Goal: Information Seeking & Learning: Learn about a topic

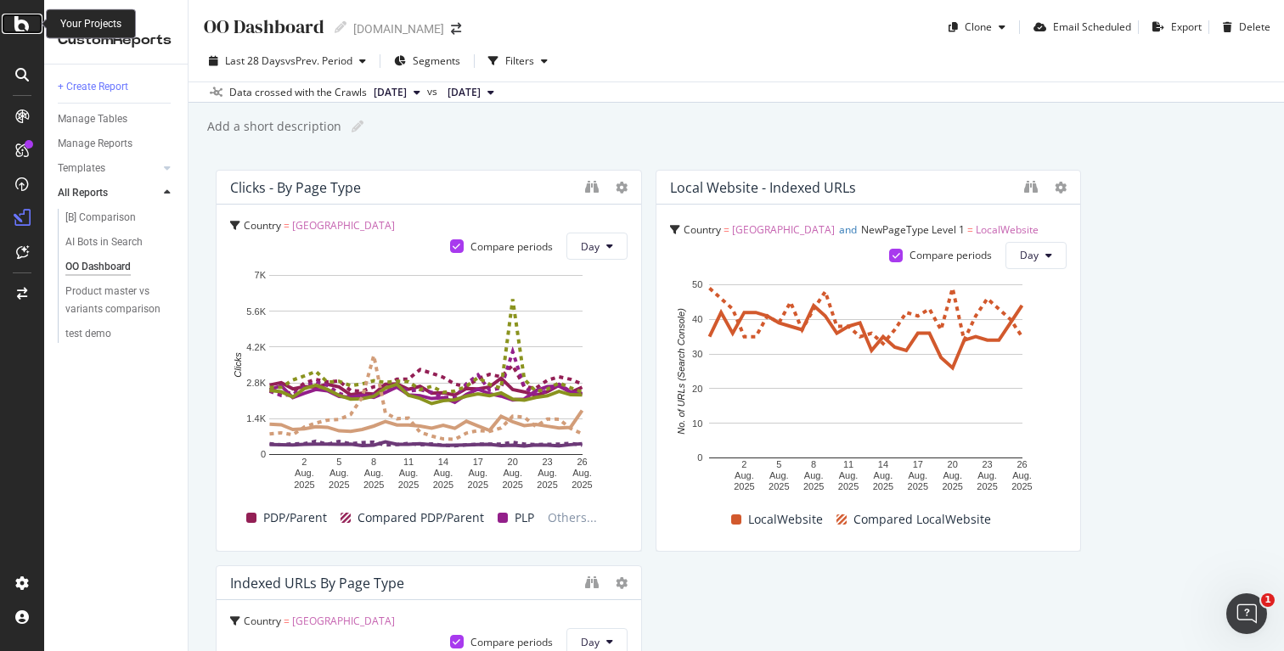
click at [21, 25] on icon at bounding box center [21, 24] width 15 height 20
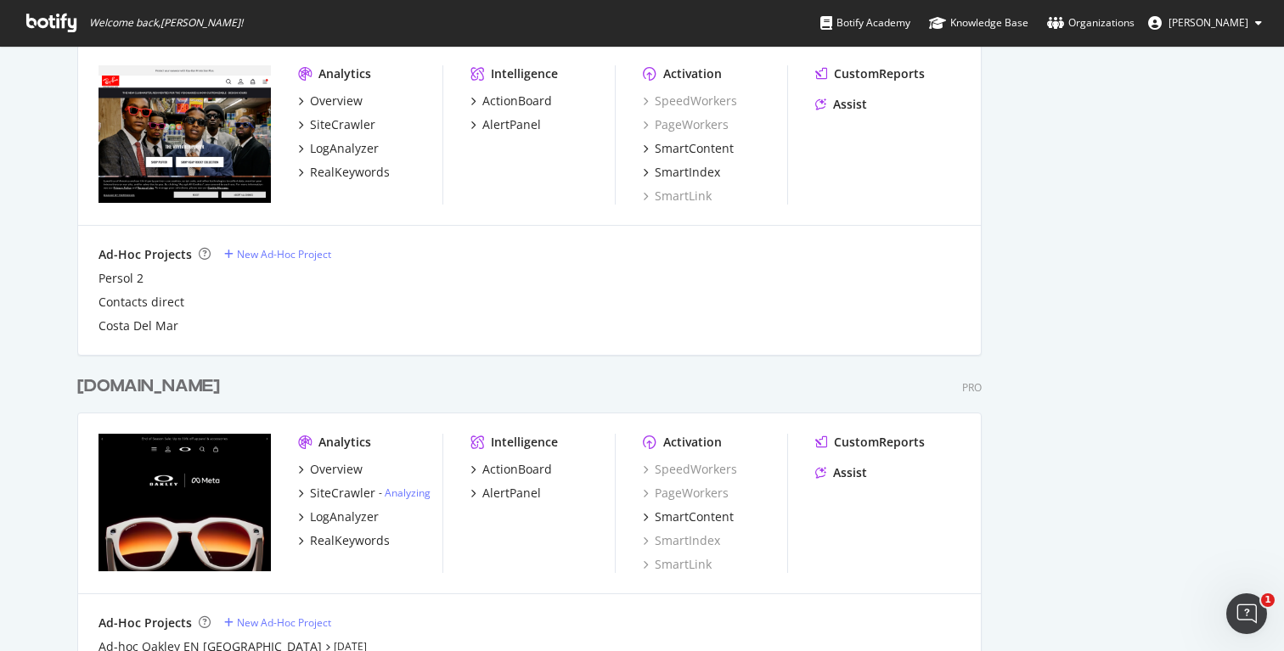
scroll to position [1328, 0]
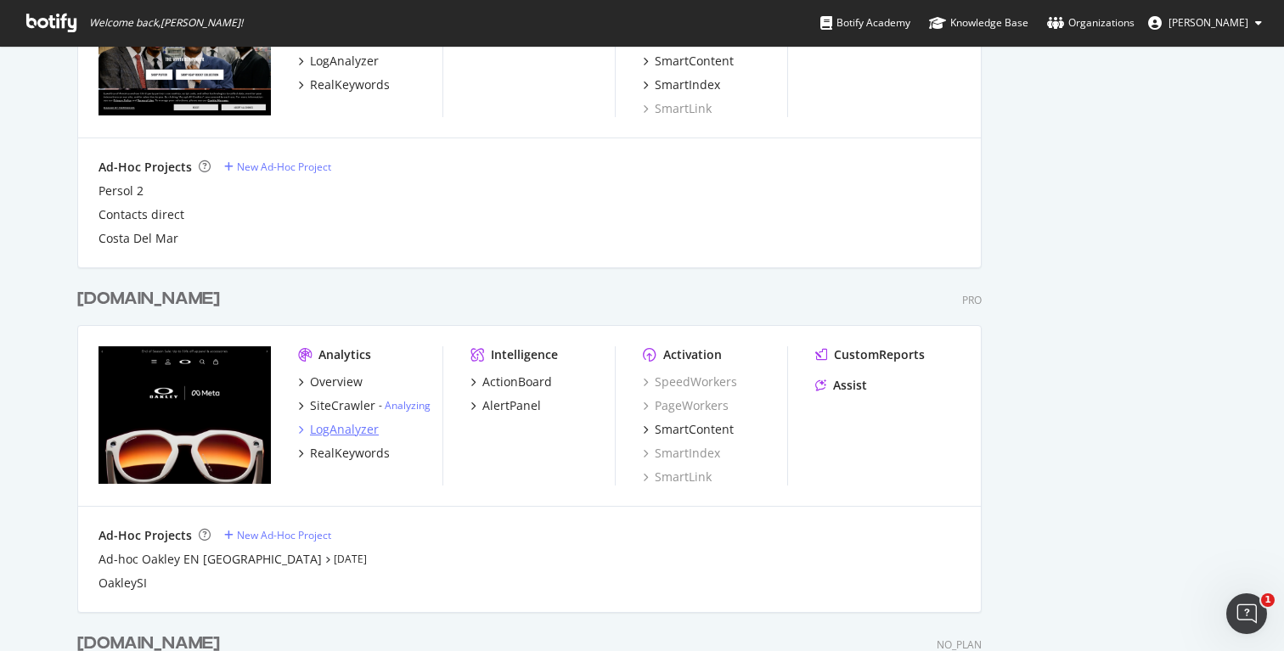
click at [352, 427] on div "LogAnalyzer" at bounding box center [344, 429] width 69 height 17
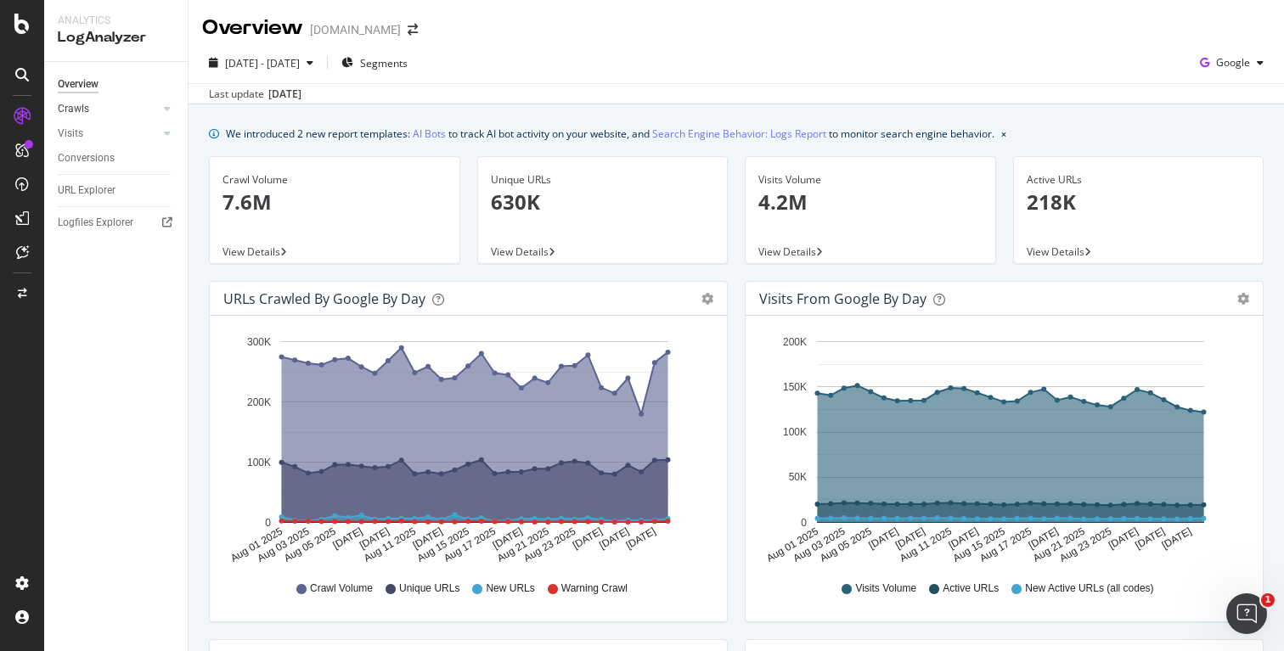
click at [143, 107] on div at bounding box center [150, 108] width 17 height 17
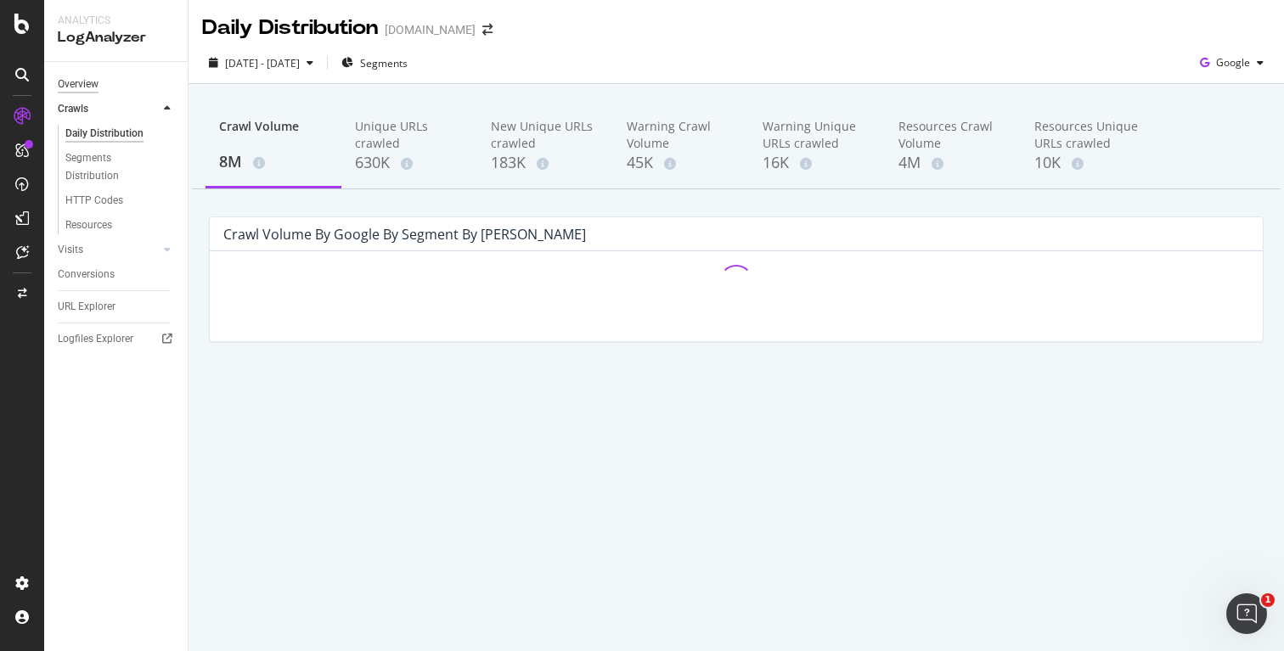
click at [94, 82] on div "Overview" at bounding box center [78, 85] width 41 height 18
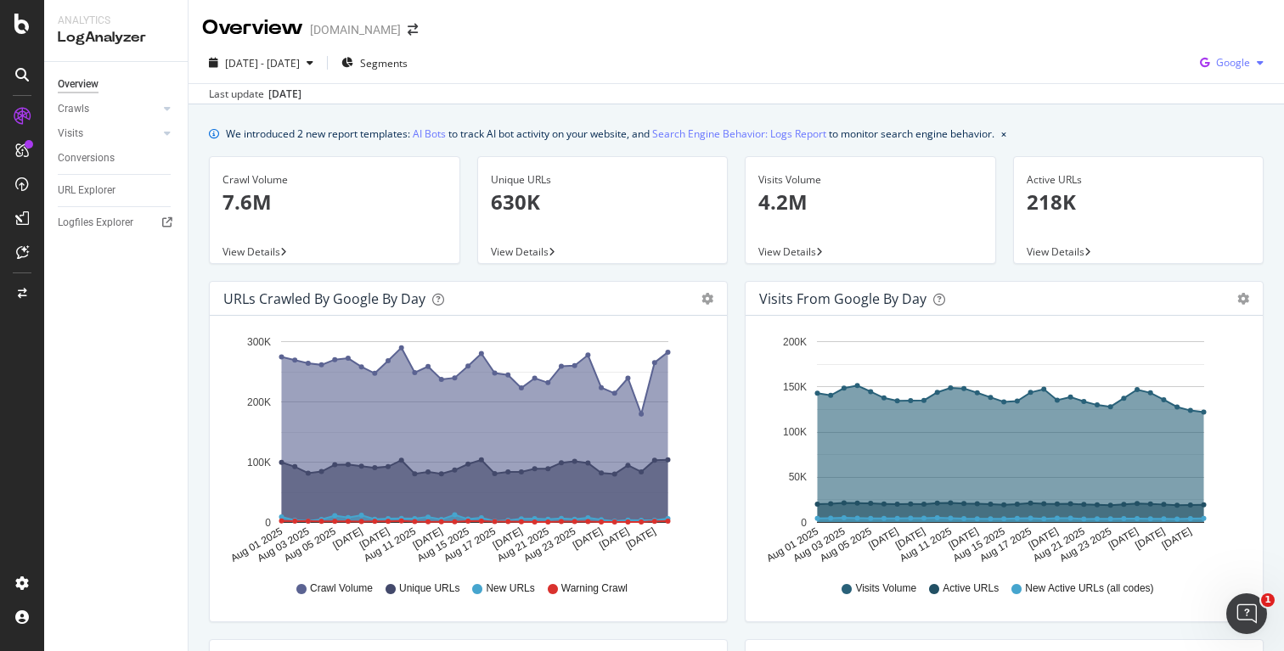
click at [1222, 56] on span "Google" at bounding box center [1233, 62] width 34 height 14
click at [1219, 152] on span "OpenAI" at bounding box center [1233, 159] width 63 height 15
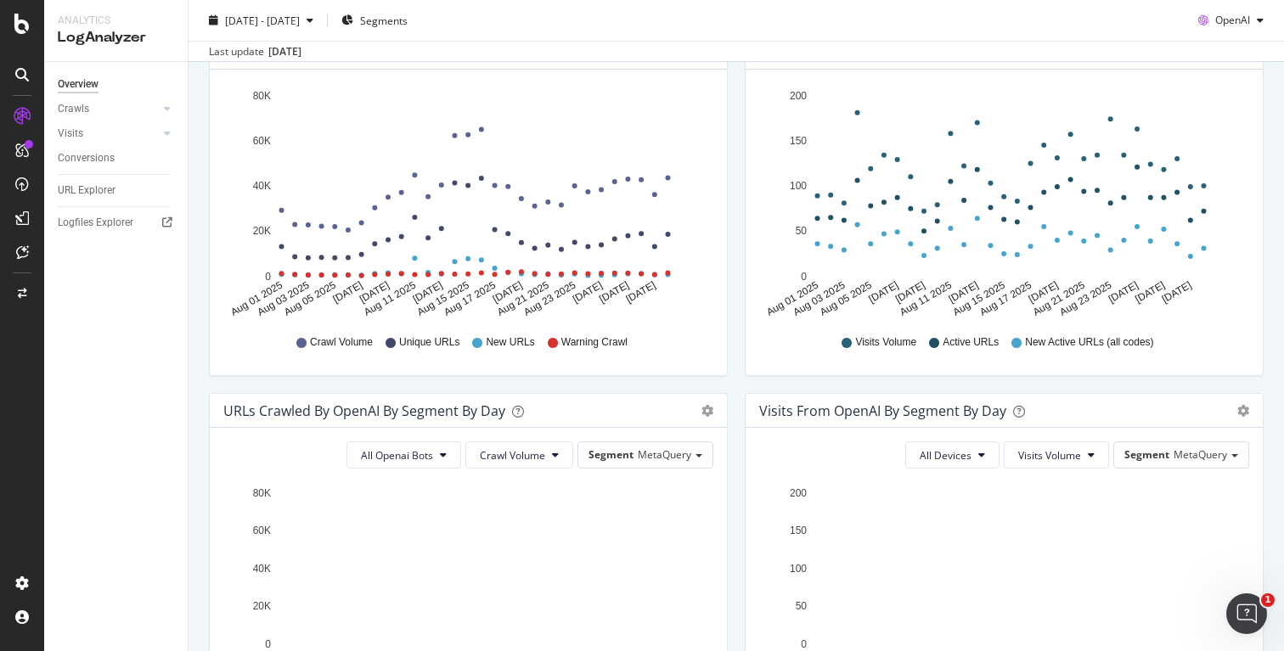
scroll to position [245, 0]
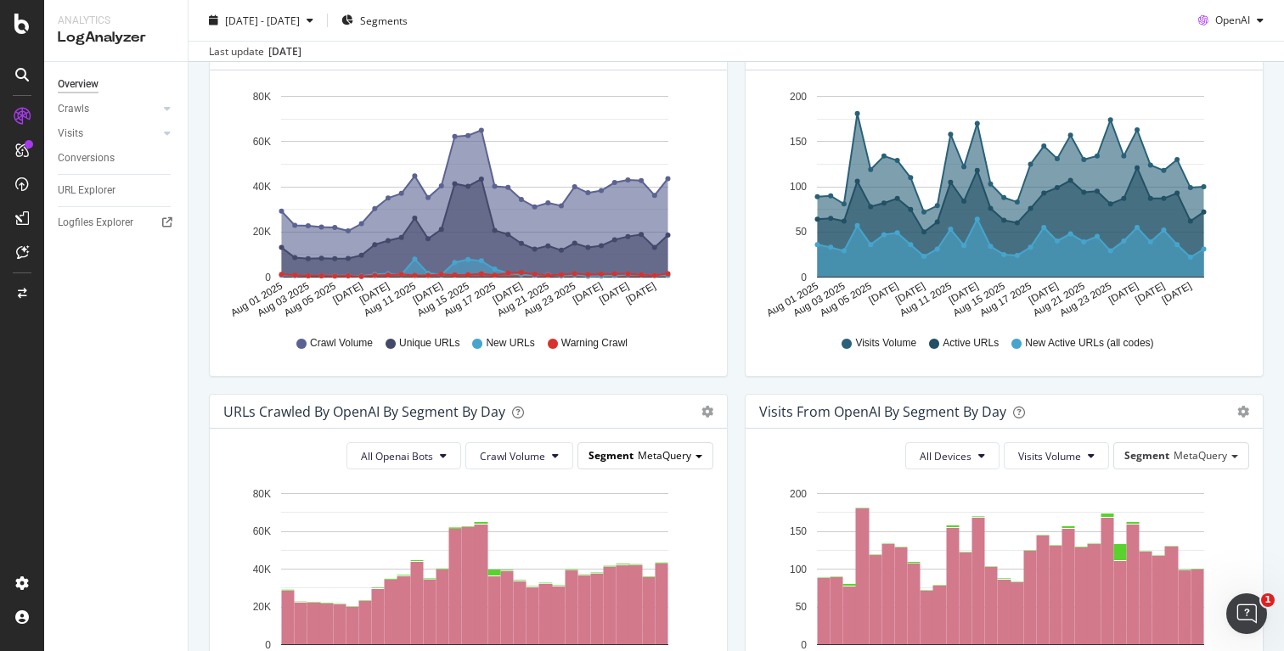
click at [667, 450] on span "MetaQuery" at bounding box center [665, 455] width 54 height 14
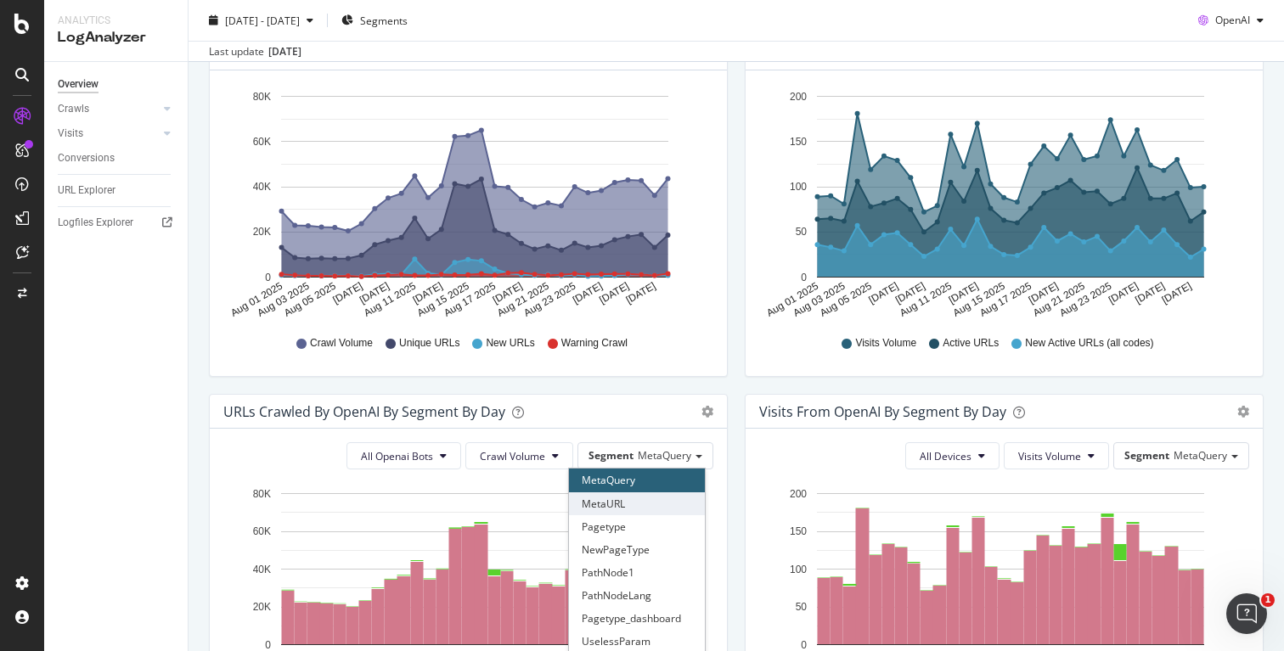
click at [640, 501] on div "MetaURL" at bounding box center [637, 504] width 136 height 23
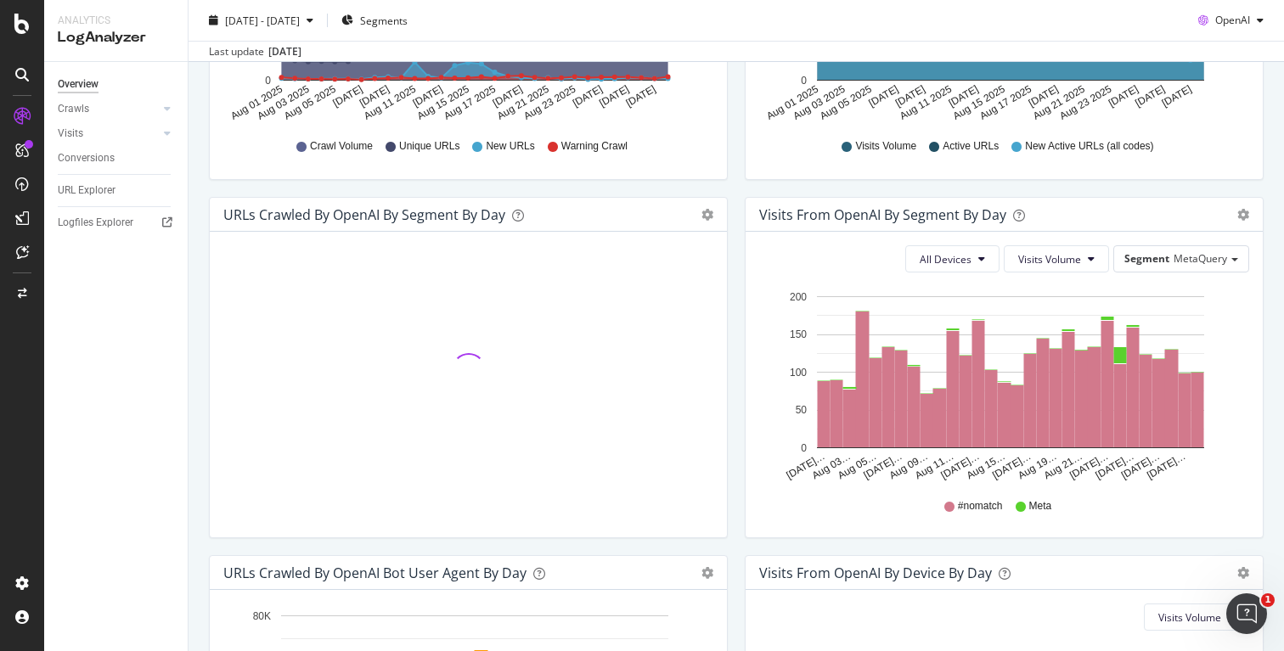
scroll to position [530, 0]
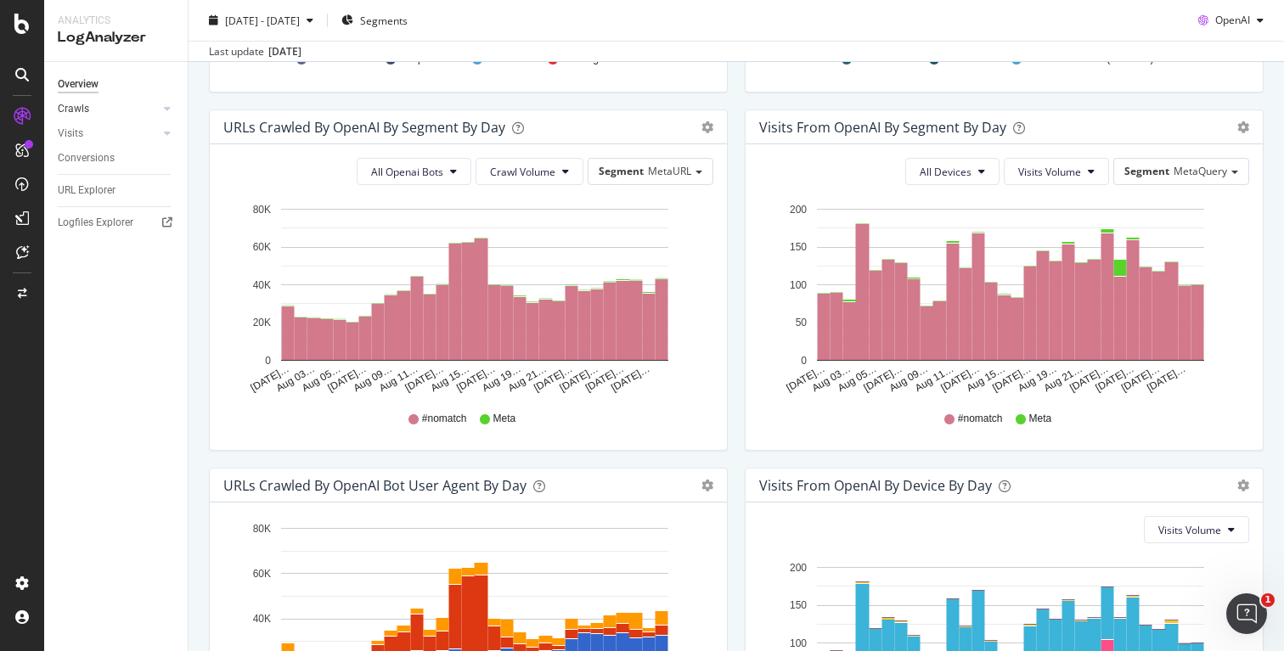
click at [103, 104] on link "Crawls" at bounding box center [108, 109] width 101 height 18
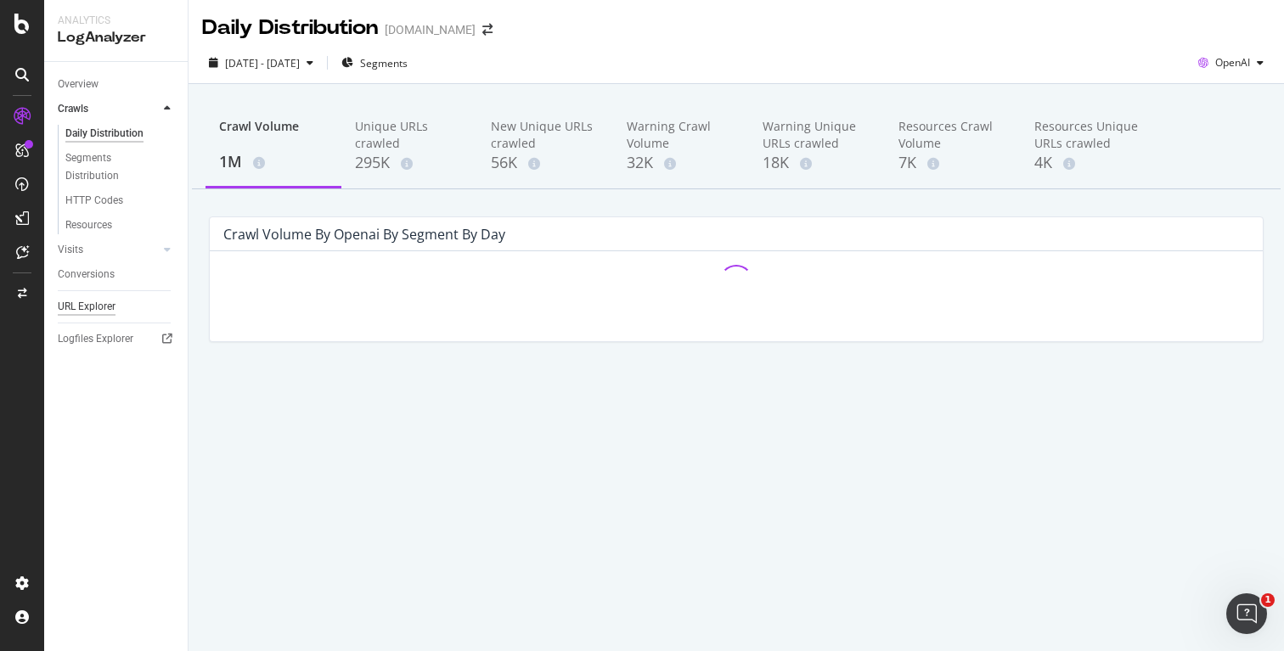
click at [101, 305] on div "URL Explorer" at bounding box center [87, 307] width 58 height 18
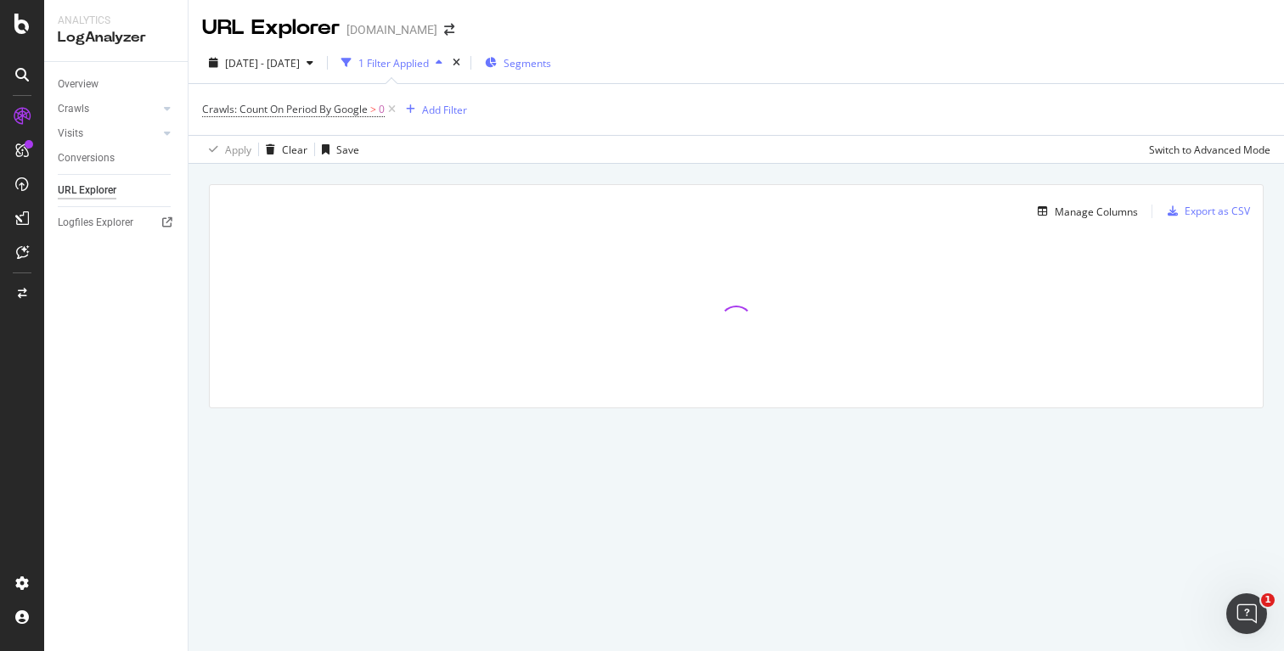
click at [551, 64] on span "Segments" at bounding box center [528, 63] width 48 height 14
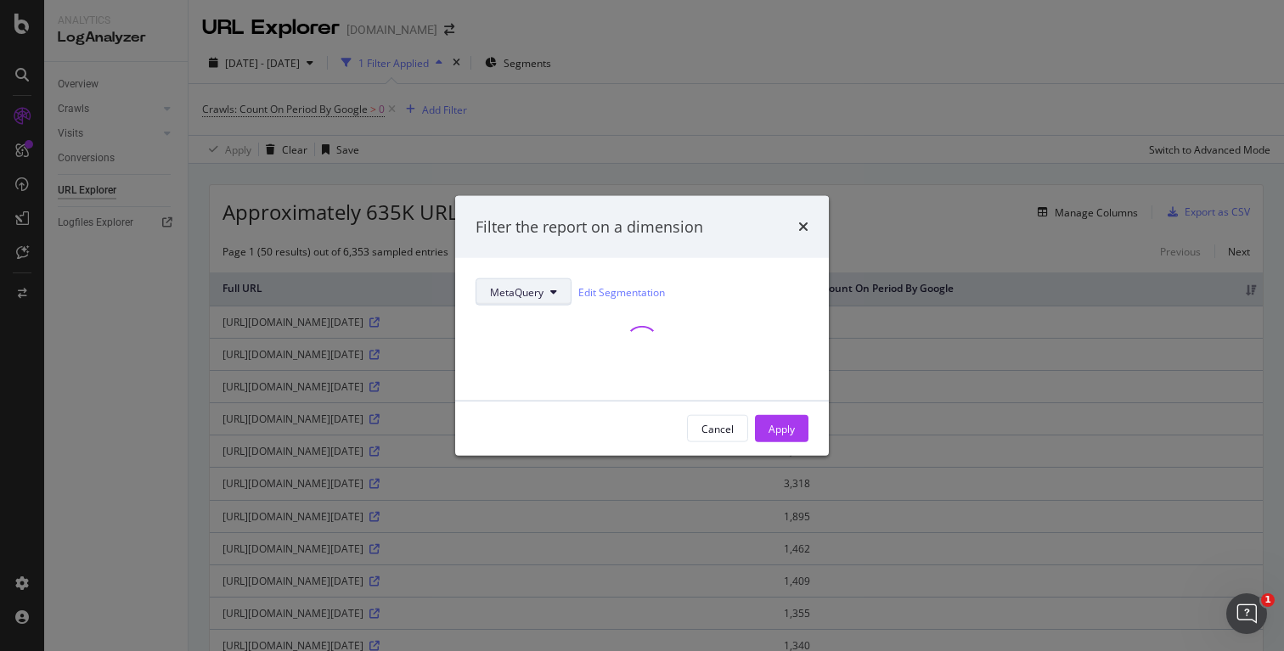
click at [528, 290] on span "MetaQuery" at bounding box center [517, 292] width 54 height 14
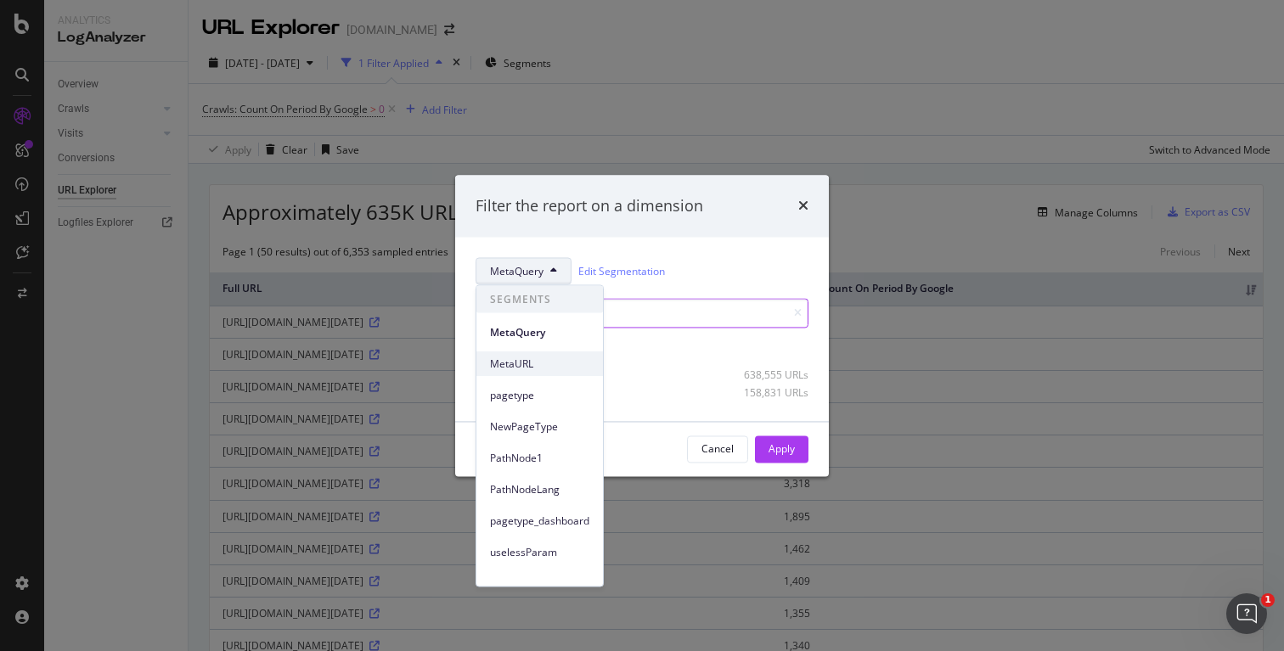
click at [533, 356] on span "MetaURL" at bounding box center [539, 363] width 99 height 15
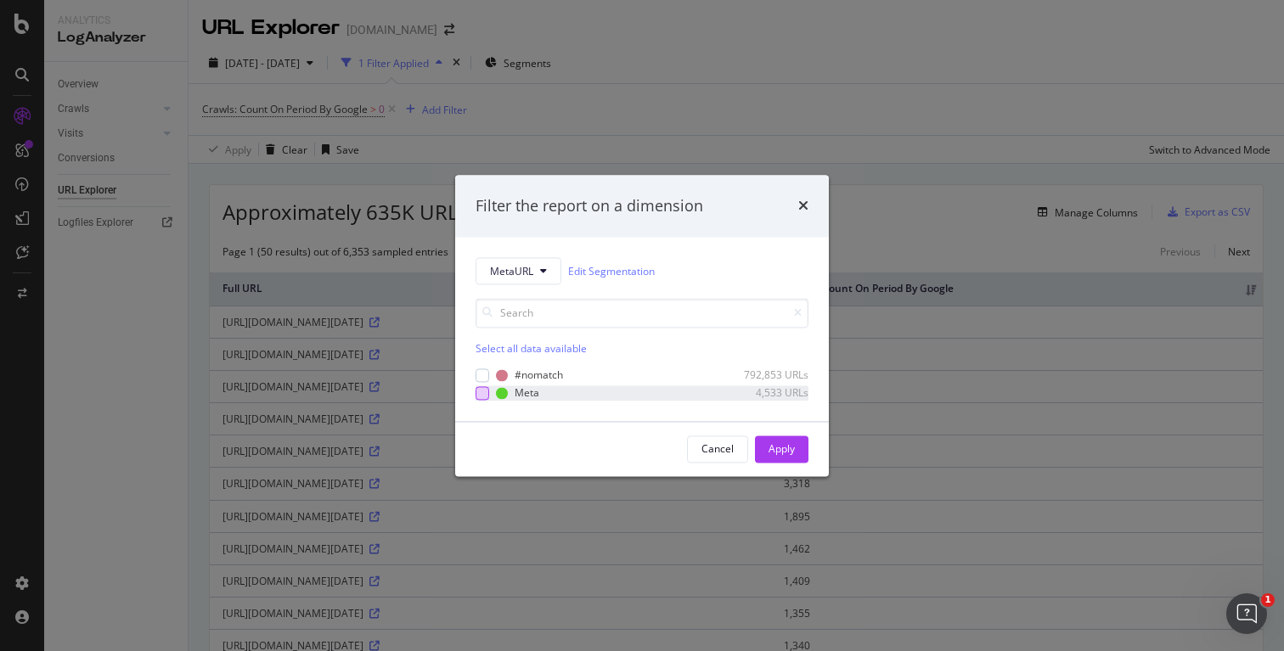
click at [482, 390] on div "modal" at bounding box center [483, 393] width 14 height 14
click at [775, 450] on div "Apply" at bounding box center [782, 449] width 26 height 14
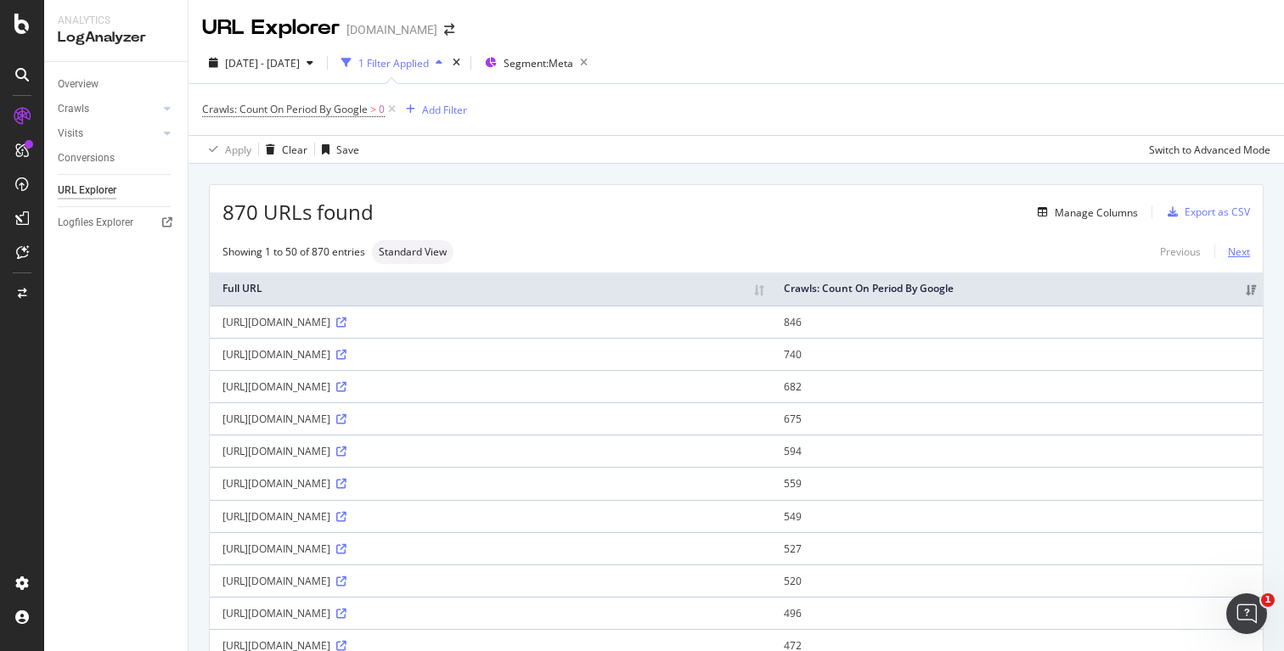
click at [1225, 250] on link "Next" at bounding box center [1233, 252] width 36 height 25
click at [1068, 203] on div "Manage Columns" at bounding box center [1084, 212] width 107 height 19
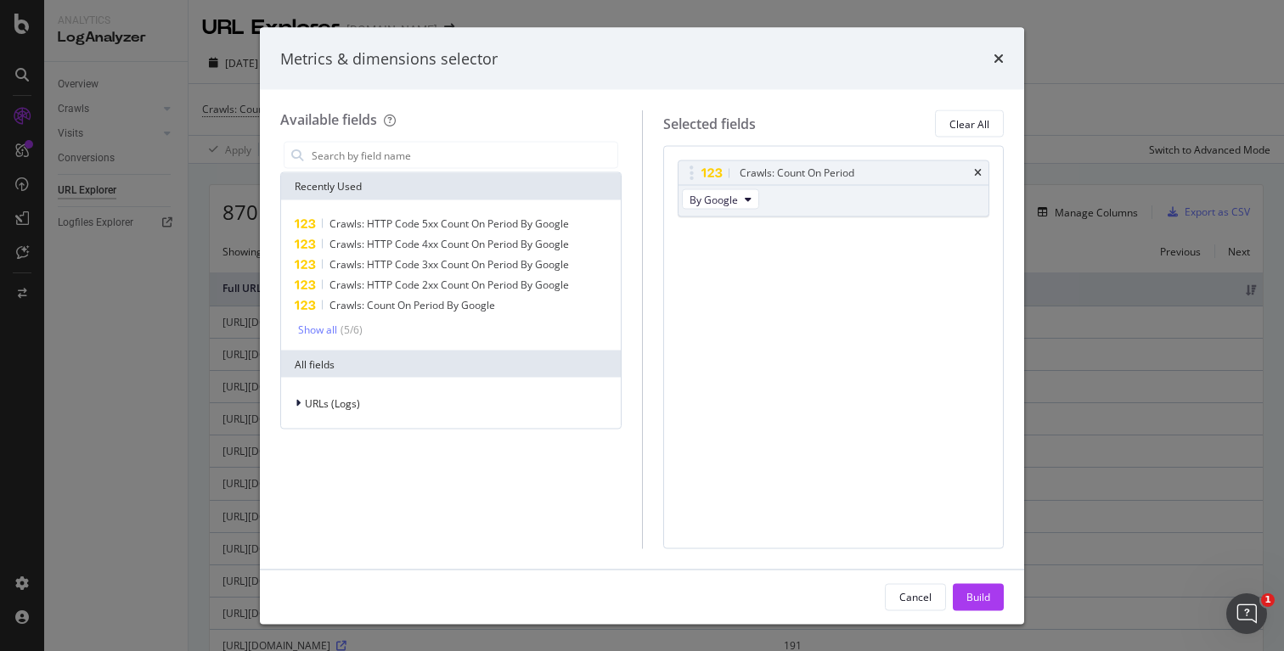
click at [1000, 60] on icon "times" at bounding box center [999, 59] width 10 height 14
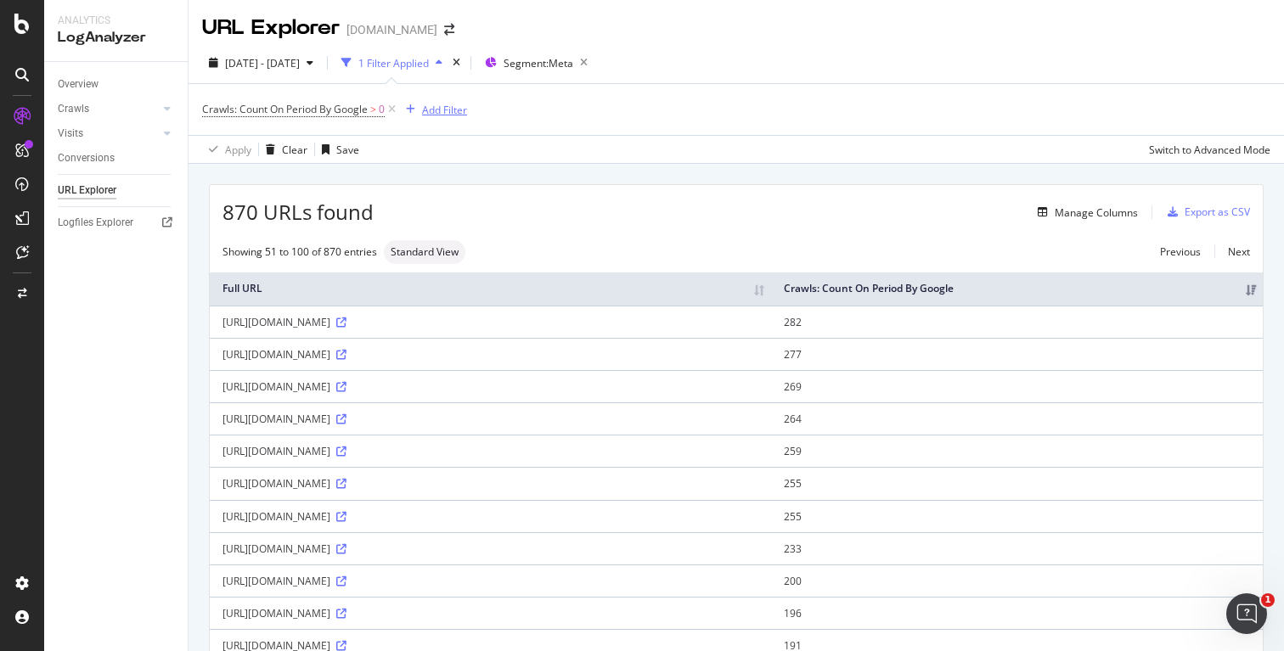
click at [440, 104] on div "Add Filter" at bounding box center [444, 110] width 45 height 14
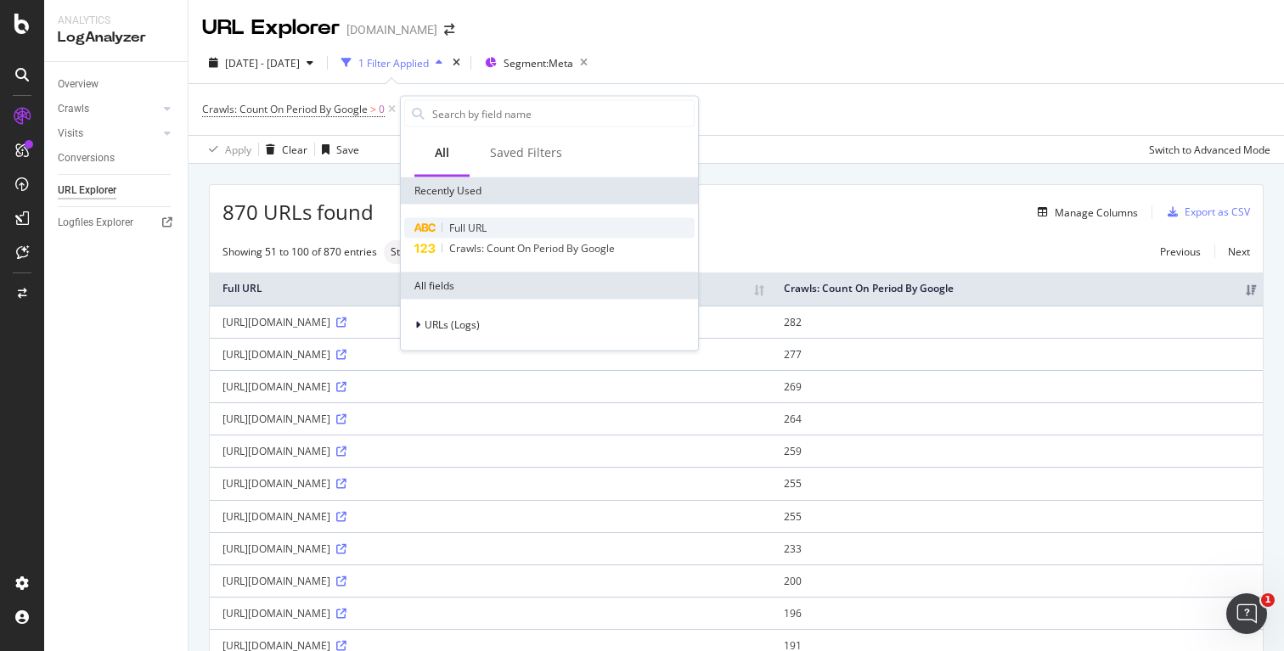
click at [467, 218] on div "Full URL" at bounding box center [549, 228] width 290 height 20
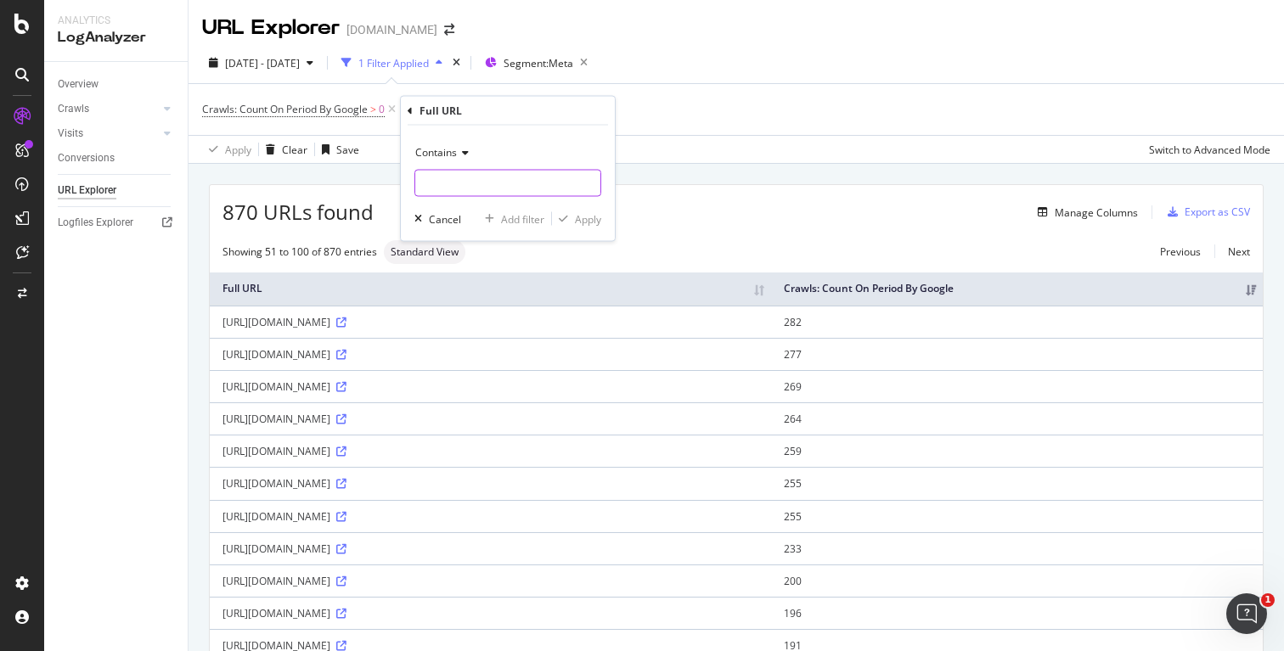
click at [465, 189] on input "text" at bounding box center [507, 183] width 185 height 27
type input "category"
click at [578, 219] on div "Apply" at bounding box center [588, 219] width 26 height 14
click at [413, 330] on div "[URL][DOMAIN_NAME]" at bounding box center [491, 322] width 536 height 14
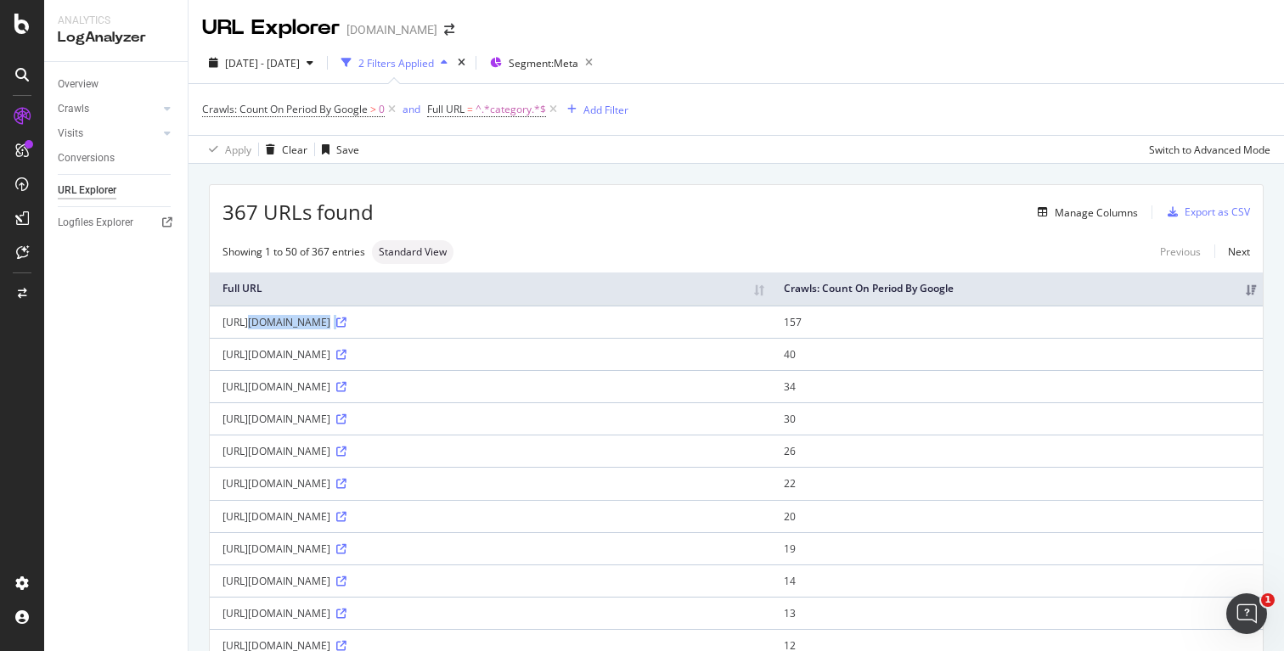
click at [413, 330] on div "[URL][DOMAIN_NAME]" at bounding box center [491, 322] width 536 height 14
click at [1055, 212] on div "Manage Columns" at bounding box center [1096, 213] width 83 height 14
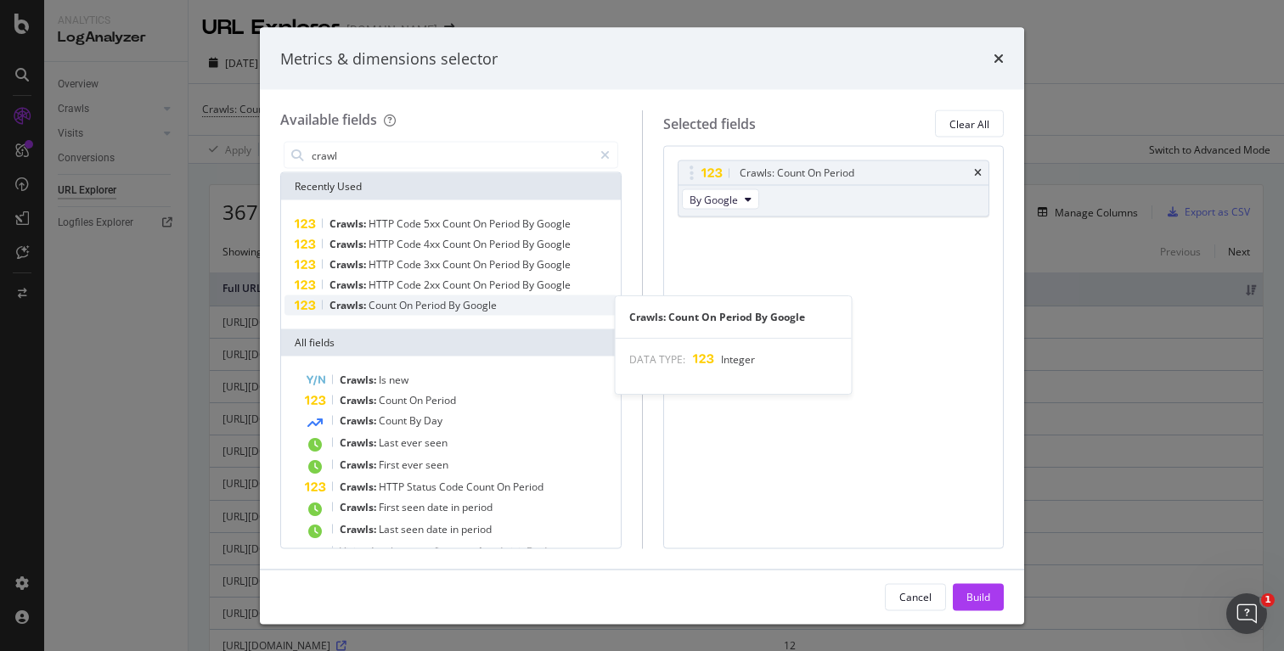
type input "crawl"
click at [510, 307] on div "Crawls: Count On Period By Google" at bounding box center [451, 306] width 333 height 20
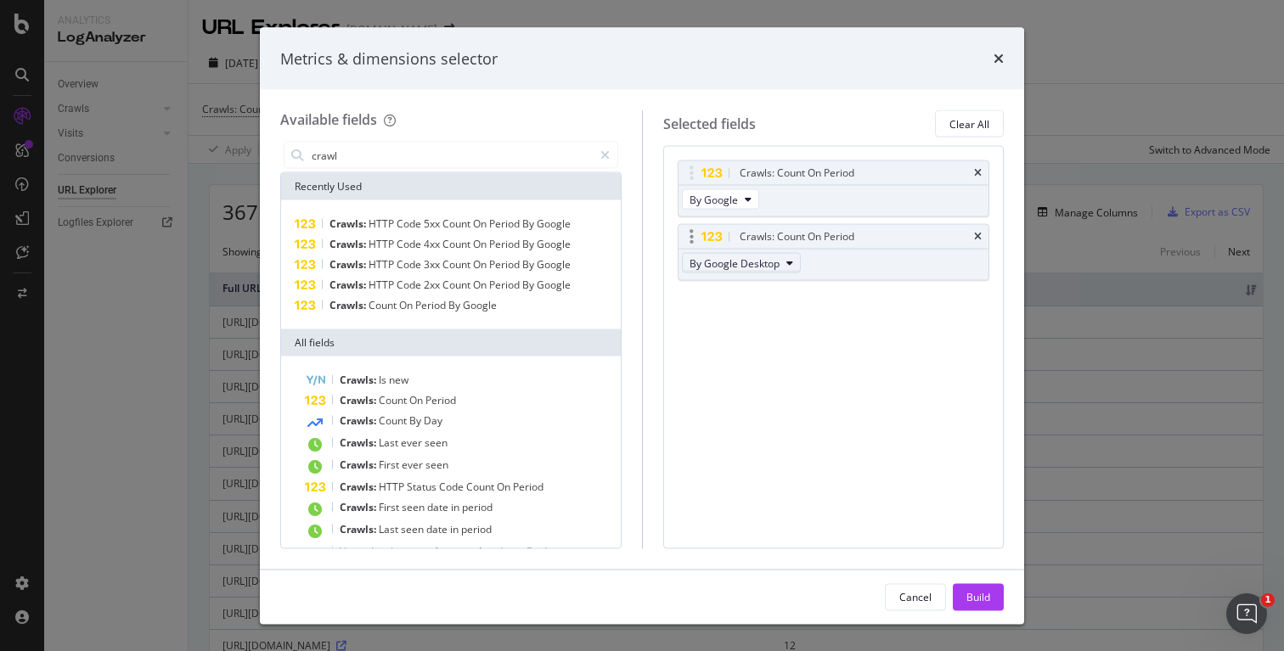
click at [749, 257] on span "By Google Desktop" at bounding box center [735, 263] width 90 height 14
click at [779, 343] on span "By OpenAI" at bounding box center [764, 343] width 134 height 15
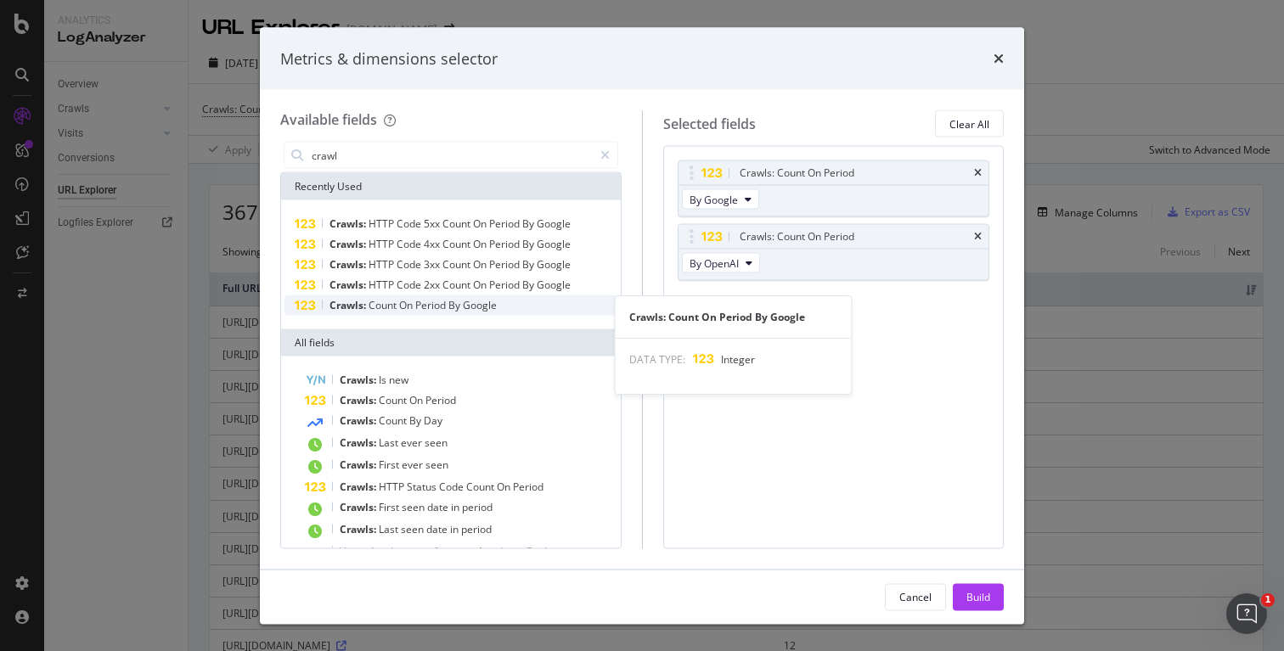
click at [406, 307] on span "On" at bounding box center [407, 305] width 16 height 14
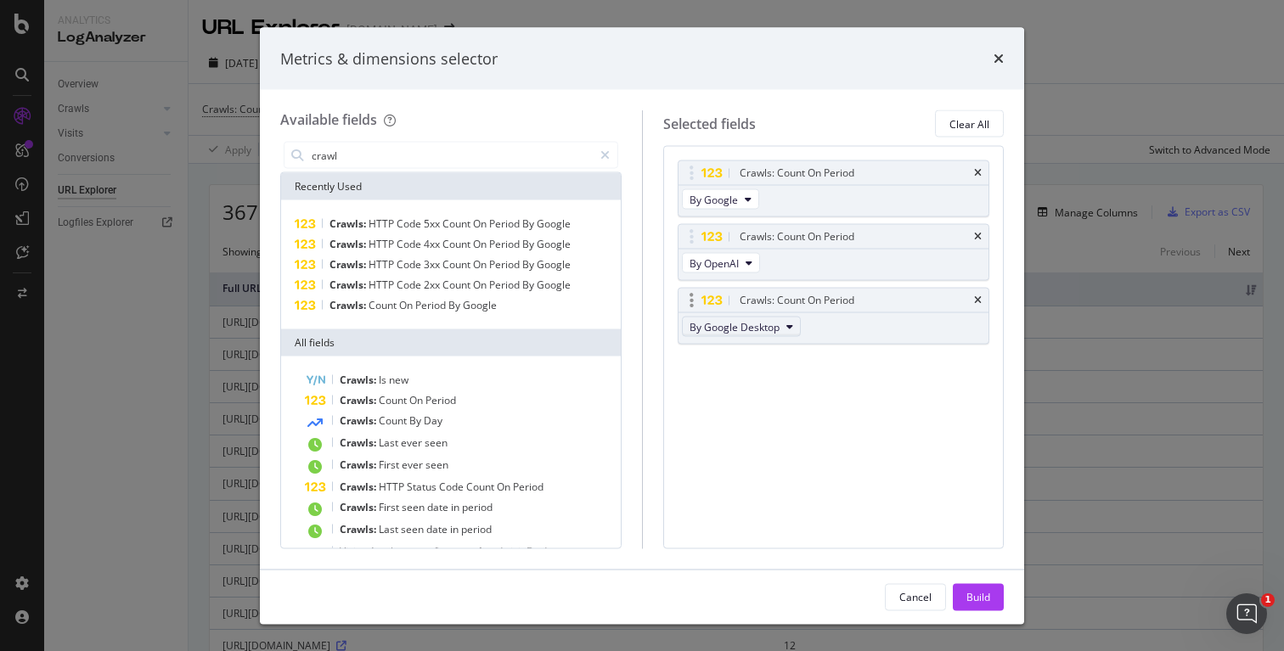
click at [746, 322] on span "By Google Desktop" at bounding box center [735, 326] width 90 height 14
click at [742, 381] on span "By [PERSON_NAME]" at bounding box center [764, 380] width 134 height 15
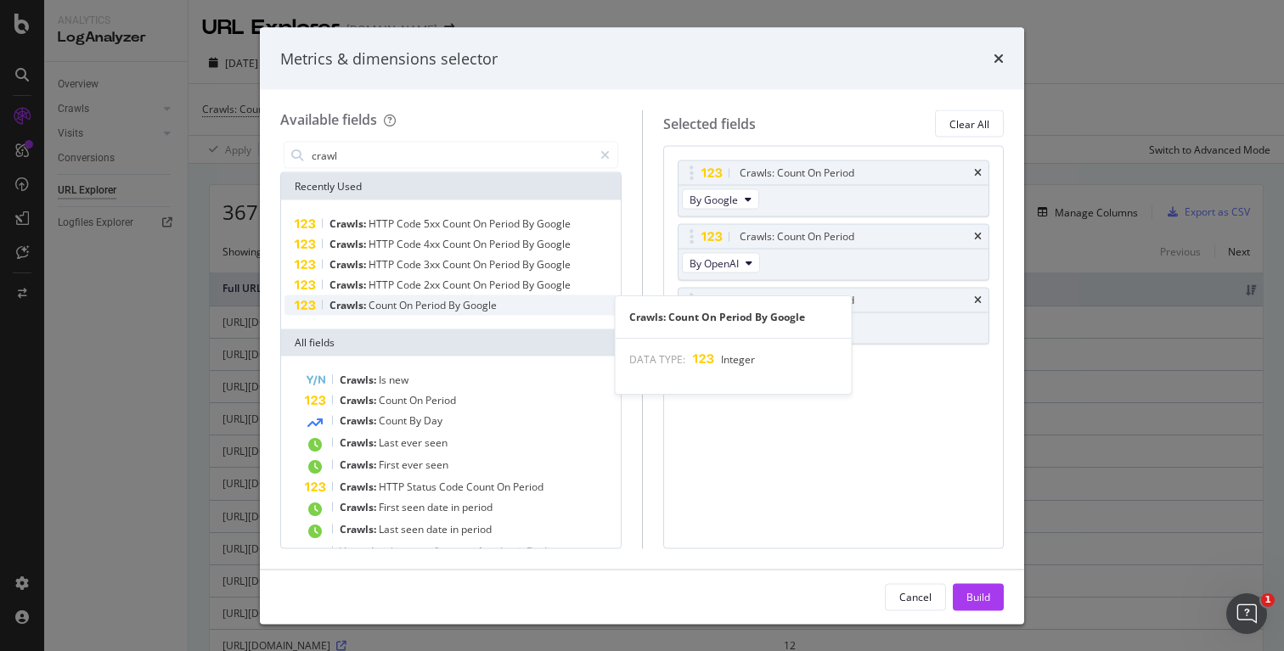
click at [385, 308] on span "Count" at bounding box center [384, 305] width 31 height 14
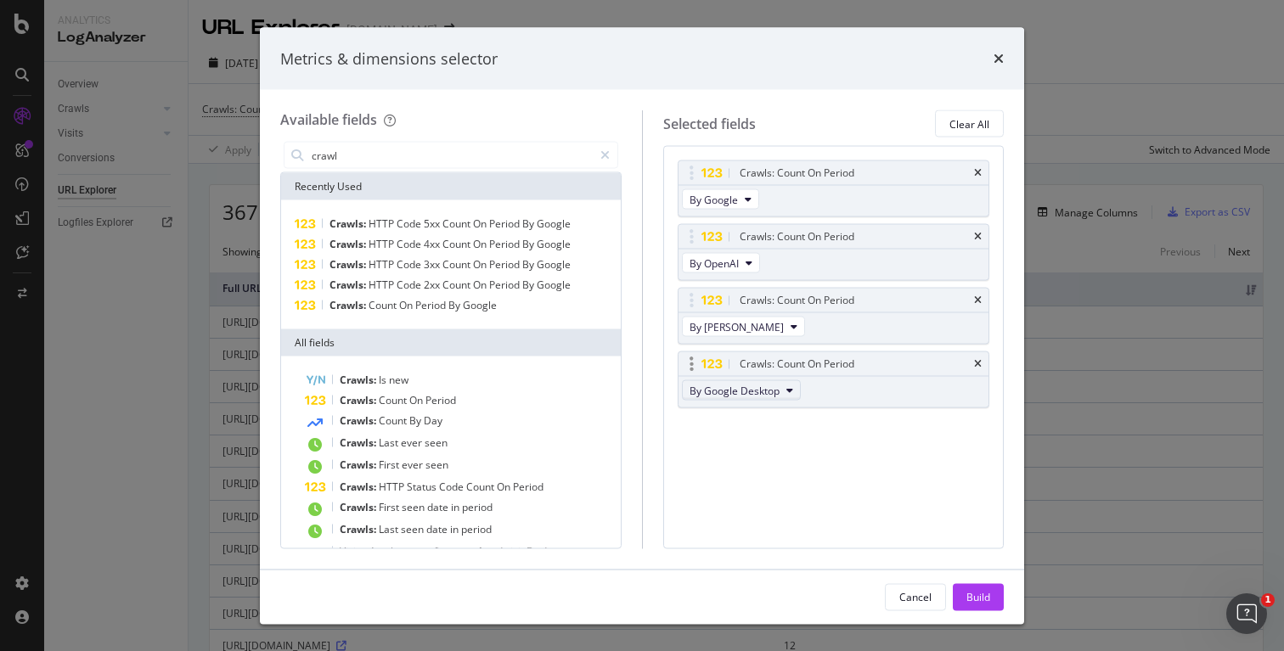
click at [732, 387] on span "By Google Desktop" at bounding box center [735, 390] width 90 height 14
click at [768, 483] on span "By Bytespider" at bounding box center [764, 481] width 134 height 15
click at [979, 597] on div "Build" at bounding box center [979, 596] width 24 height 14
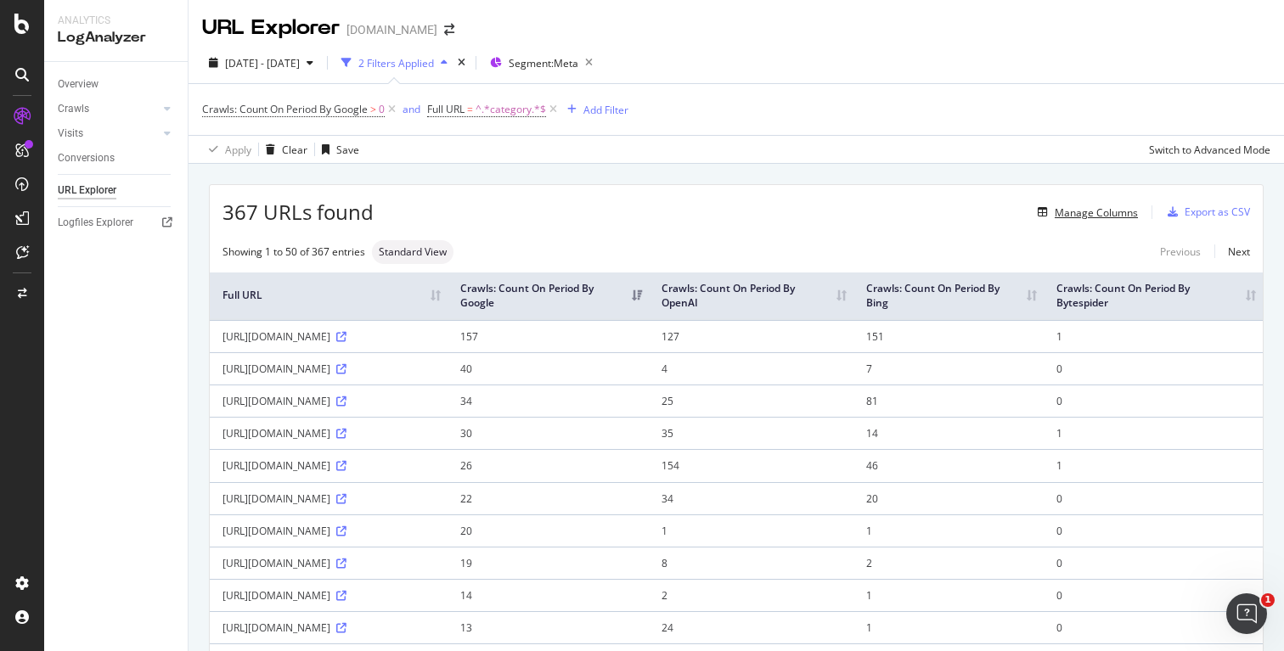
scroll to position [21, 0]
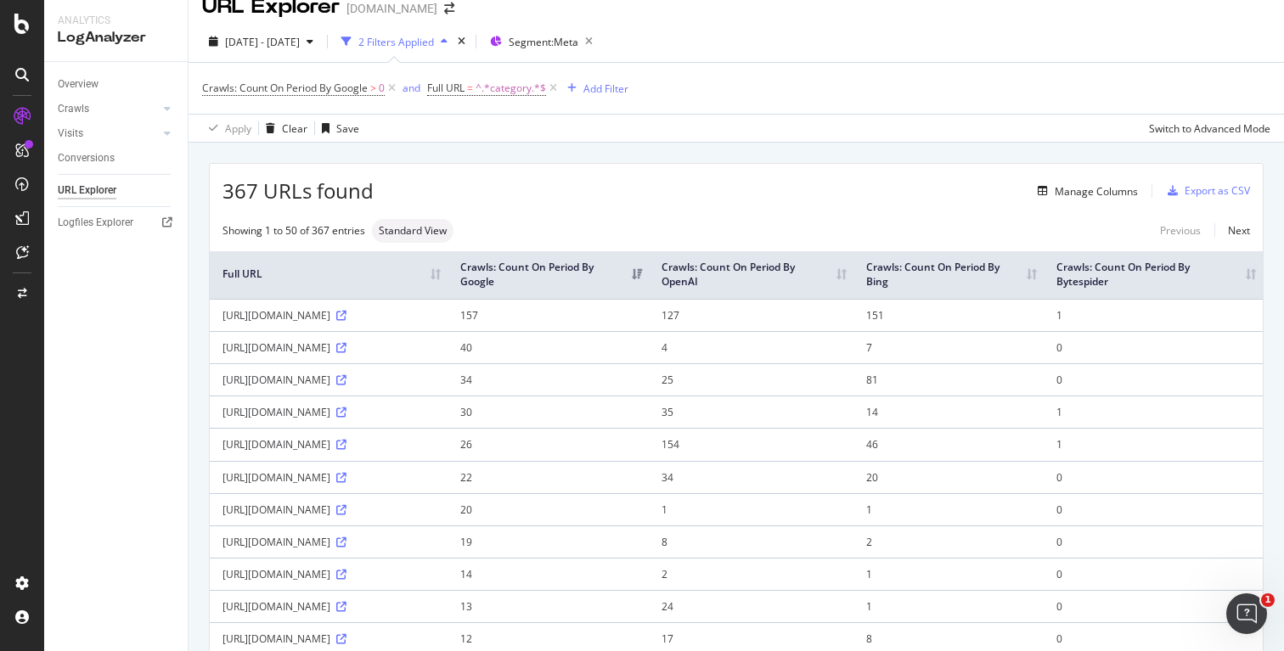
drag, startPoint x: 426, startPoint y: 341, endPoint x: 236, endPoint y: 339, distance: 189.4
click at [219, 331] on td "[URL][DOMAIN_NAME]" at bounding box center [329, 315] width 238 height 32
copy div "[URL][DOMAIN_NAME]"
click at [1080, 194] on div "Manage Columns" at bounding box center [1096, 191] width 83 height 14
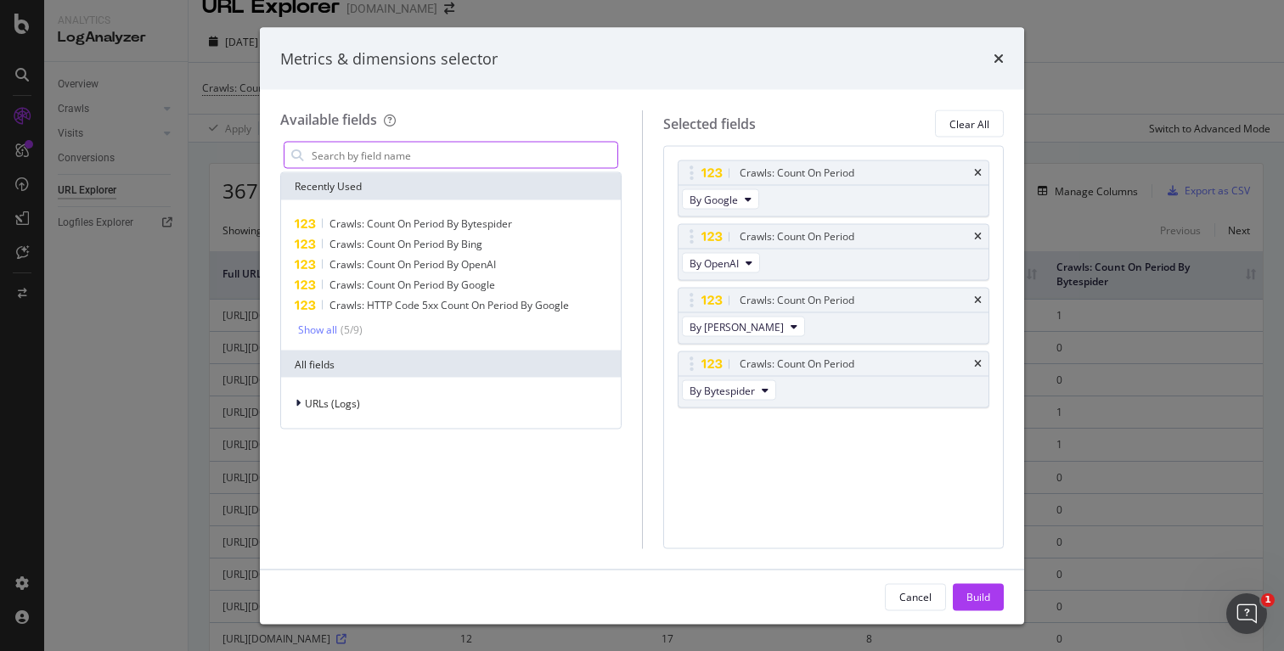
click at [450, 161] on input "modal" at bounding box center [463, 155] width 307 height 25
type input "[PERSON_NAME]"
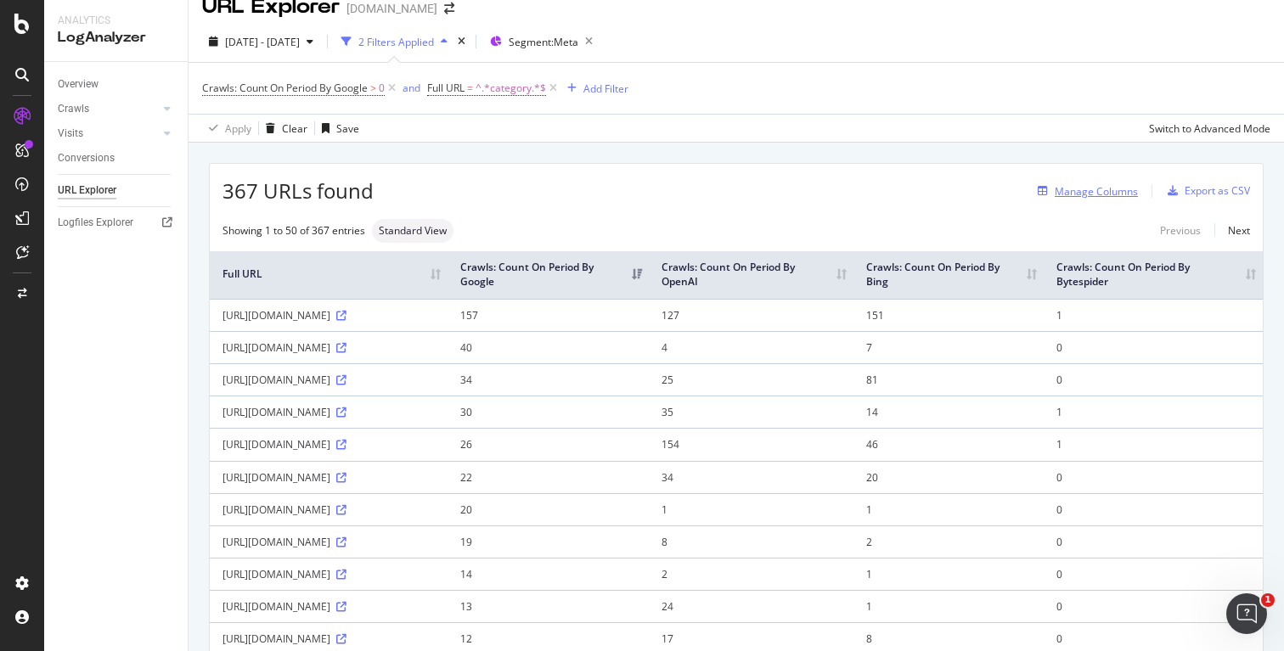
click at [1091, 189] on div "Manage Columns" at bounding box center [1096, 191] width 83 height 14
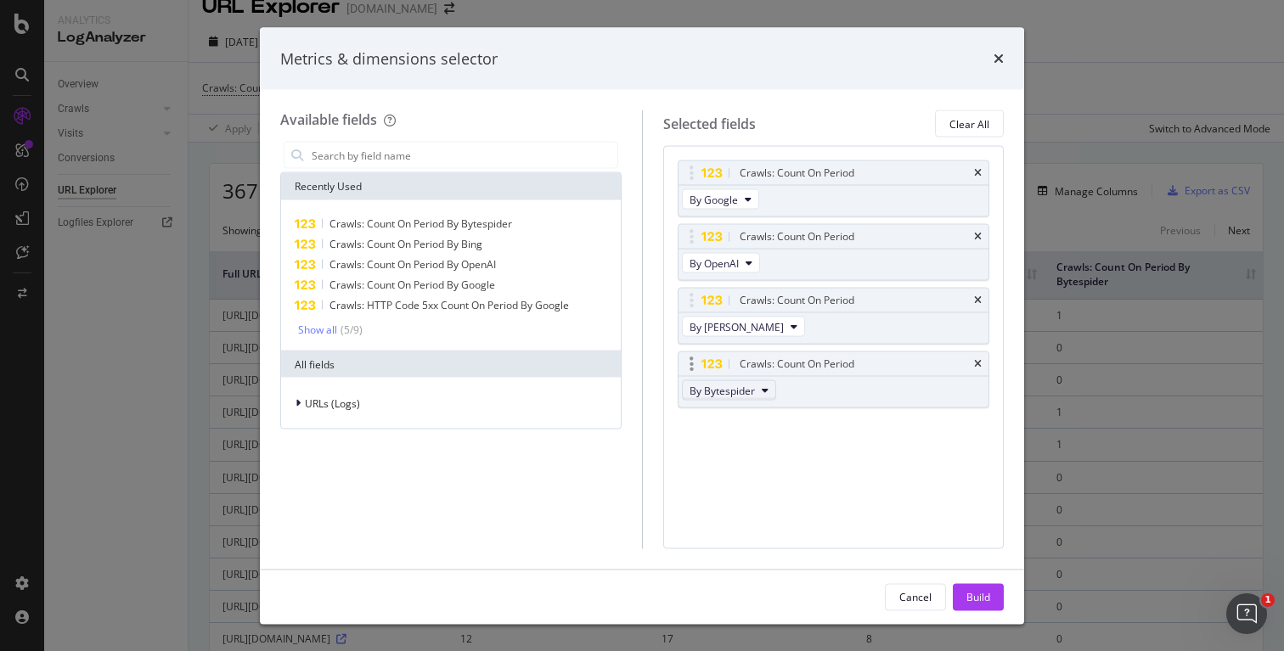
click at [738, 387] on span "By Bytespider" at bounding box center [722, 390] width 65 height 14
click at [766, 459] on div "By PerplexityBot" at bounding box center [763, 449] width 161 height 25
click at [967, 591] on div "Build" at bounding box center [979, 596] width 24 height 14
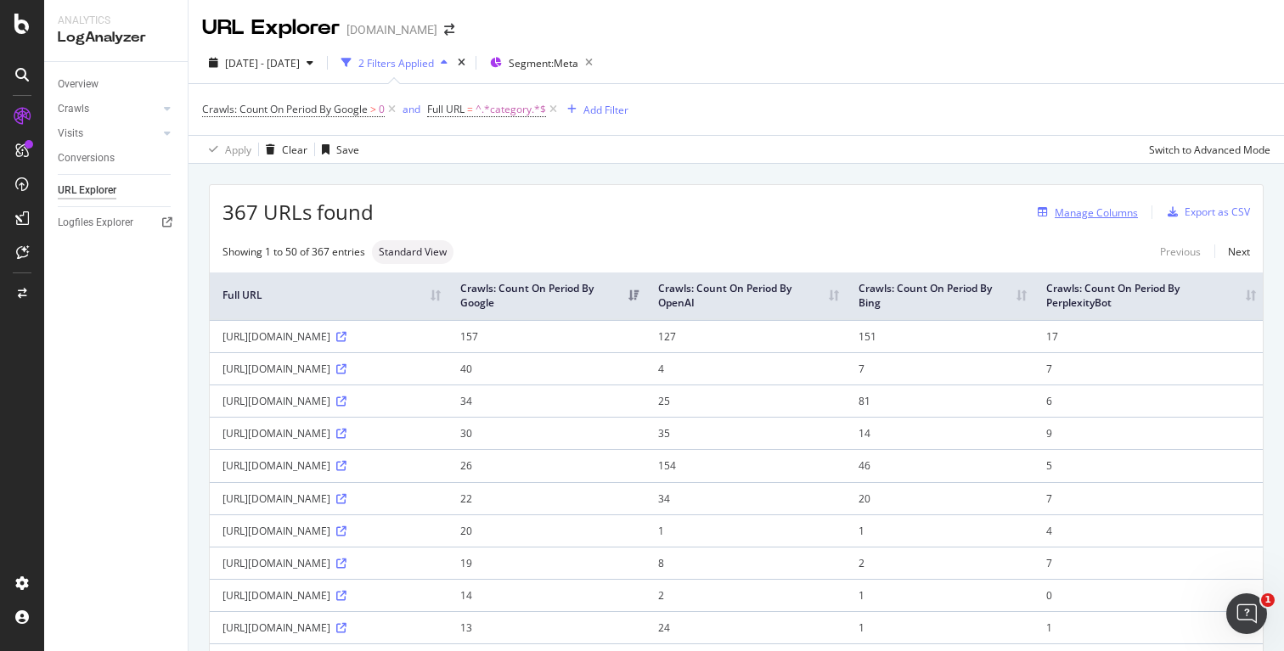
click at [1105, 213] on div "Manage Columns" at bounding box center [1096, 213] width 83 height 14
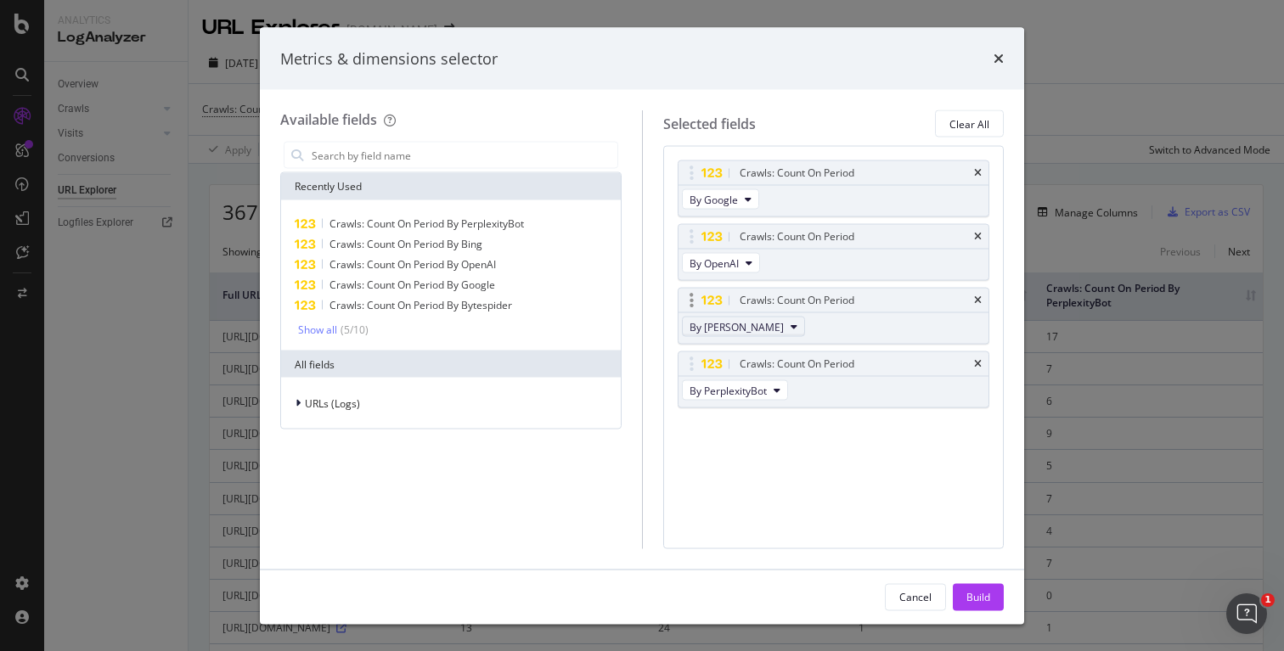
click at [725, 328] on button "By [PERSON_NAME]" at bounding box center [743, 327] width 123 height 20
click at [776, 397] on span "By [PERSON_NAME]" at bounding box center [764, 391] width 134 height 15
click at [979, 596] on div "Build" at bounding box center [979, 596] width 24 height 14
